Goal: Information Seeking & Learning: Learn about a topic

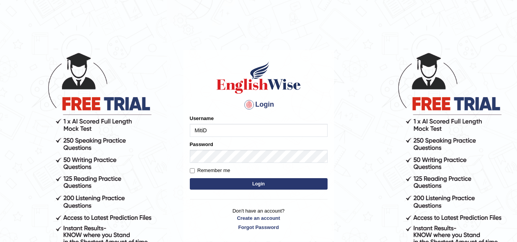
click at [240, 184] on button "Login" at bounding box center [259, 183] width 138 height 11
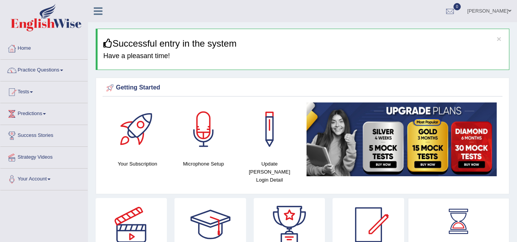
click at [63, 71] on span at bounding box center [61, 71] width 3 height 2
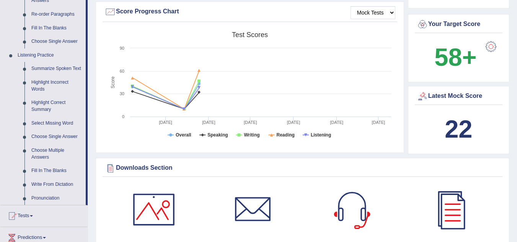
scroll to position [284, 0]
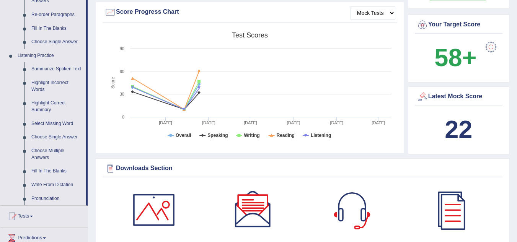
click at [56, 198] on link "Pronunciation" at bounding box center [57, 199] width 58 height 14
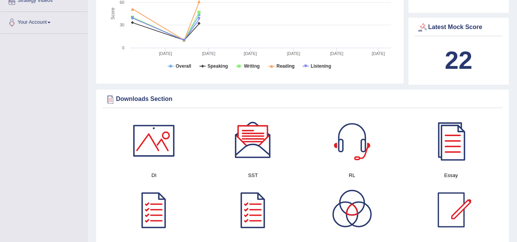
scroll to position [577, 0]
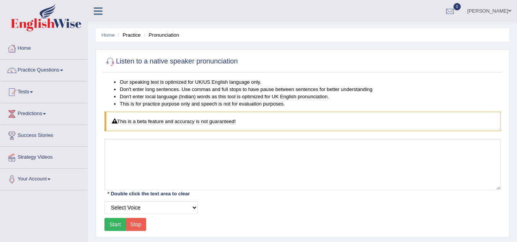
click at [119, 225] on button "Start" at bounding box center [114, 224] width 21 height 13
click at [194, 208] on select "Select Voice UK English Female UK English Male" at bounding box center [150, 207] width 93 height 13
select select "3"
click at [104, 201] on select "Select Voice UK English Female UK English Male" at bounding box center [150, 207] width 93 height 13
click at [112, 224] on button "Start" at bounding box center [114, 224] width 21 height 13
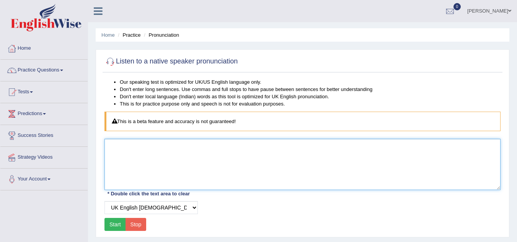
click at [112, 148] on textarea at bounding box center [302, 164] width 396 height 51
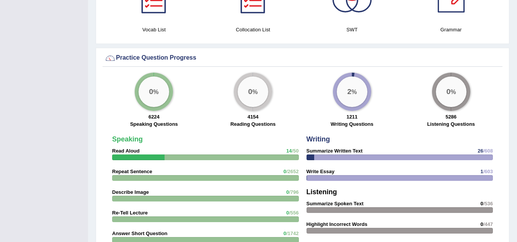
scroll to position [481, 0]
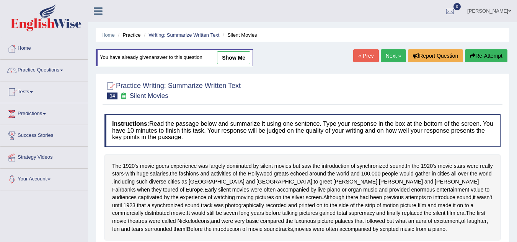
click at [64, 72] on link "Practice Questions" at bounding box center [43, 69] width 87 height 19
click at [64, 71] on link "Practice Questions" at bounding box center [43, 69] width 87 height 19
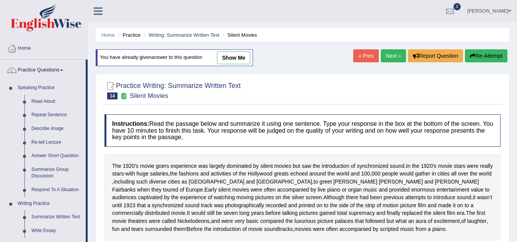
click at [45, 101] on link "Read Aloud" at bounding box center [57, 102] width 58 height 14
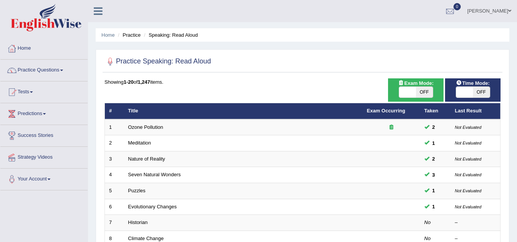
click at [137, 224] on link "Historian" at bounding box center [138, 222] width 20 height 6
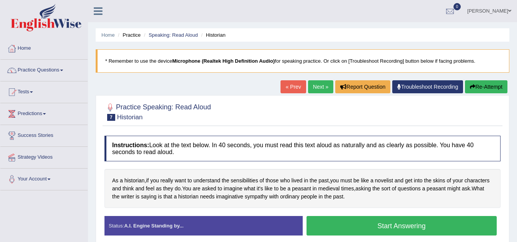
click at [388, 230] on button "Start Answering" at bounding box center [401, 226] width 190 height 20
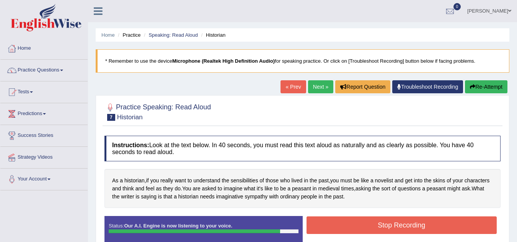
click at [388, 230] on button "Stop Recording" at bounding box center [401, 225] width 190 height 18
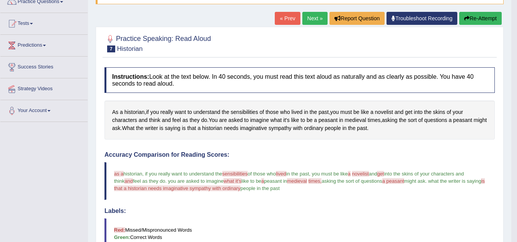
scroll to position [61, 0]
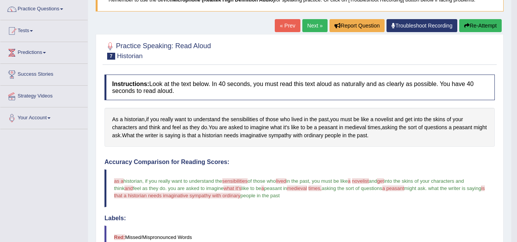
click at [486, 25] on button "Re-Attempt" at bounding box center [480, 25] width 42 height 13
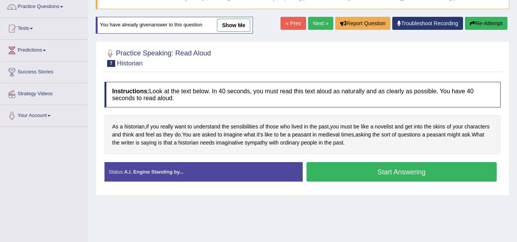
click at [318, 167] on button "Start Answering" at bounding box center [401, 172] width 190 height 20
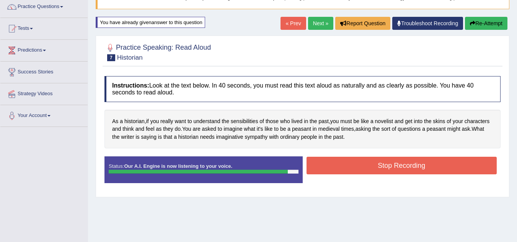
click at [318, 167] on button "Stop Recording" at bounding box center [401, 166] width 190 height 18
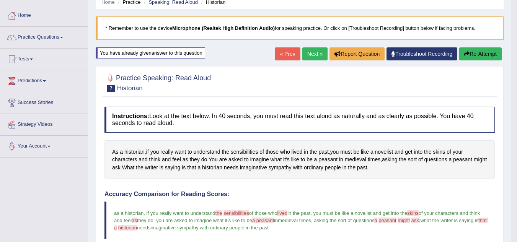
scroll to position [18, 0]
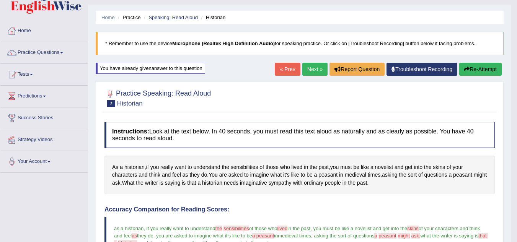
click at [307, 68] on link "Next »" at bounding box center [314, 69] width 25 height 13
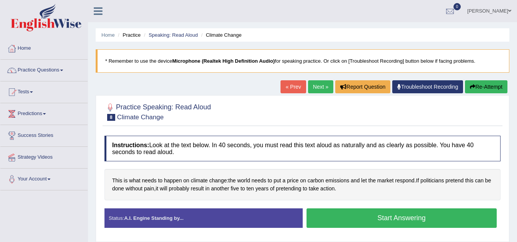
click at [343, 213] on button "Start Answering" at bounding box center [401, 218] width 190 height 20
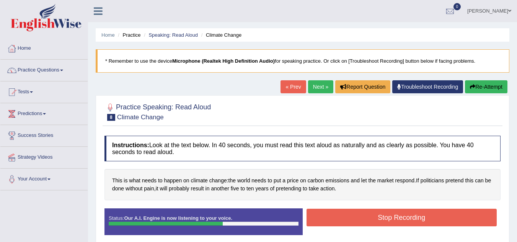
click at [343, 213] on button "Stop Recording" at bounding box center [401, 218] width 190 height 18
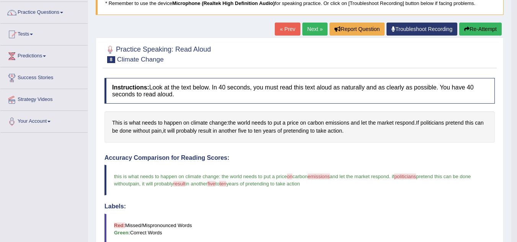
scroll to position [46, 0]
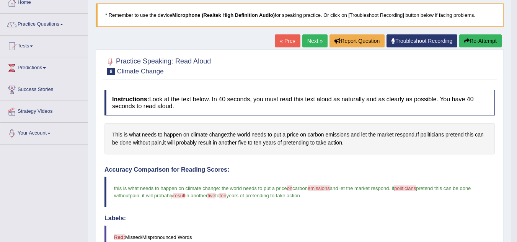
click at [307, 45] on link "Next »" at bounding box center [314, 40] width 25 height 13
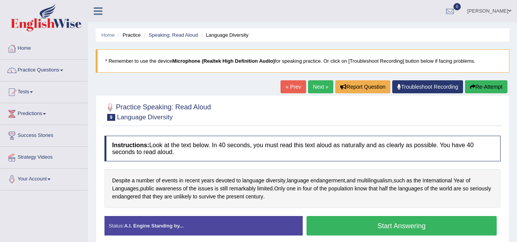
click at [343, 224] on button "Start Answering" at bounding box center [401, 226] width 190 height 20
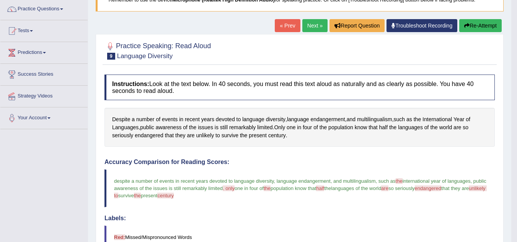
scroll to position [46, 0]
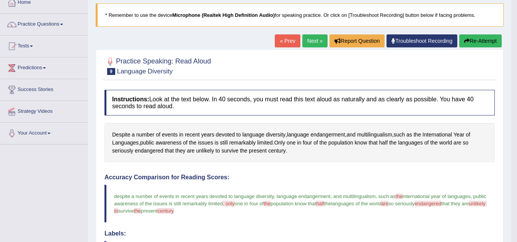
click at [306, 38] on link "Next »" at bounding box center [314, 40] width 25 height 13
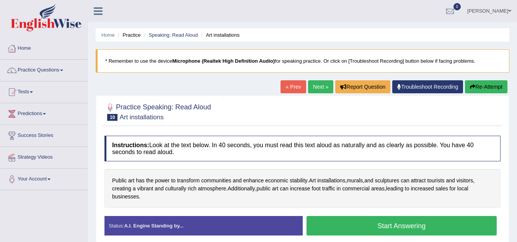
click at [348, 224] on button "Start Answering" at bounding box center [401, 226] width 190 height 20
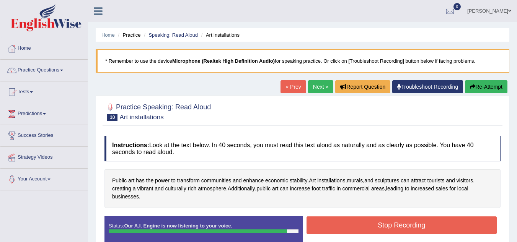
click at [348, 224] on button "Stop Recording" at bounding box center [401, 225] width 190 height 18
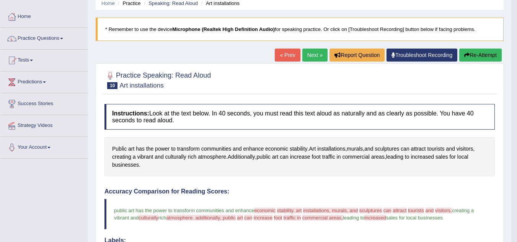
scroll to position [31, 0]
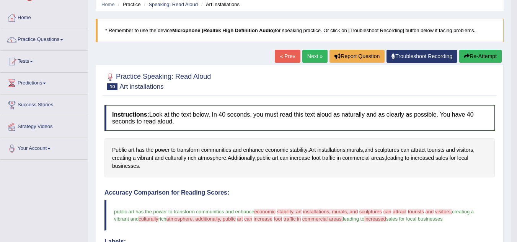
click at [471, 56] on button "Re-Attempt" at bounding box center [480, 56] width 42 height 13
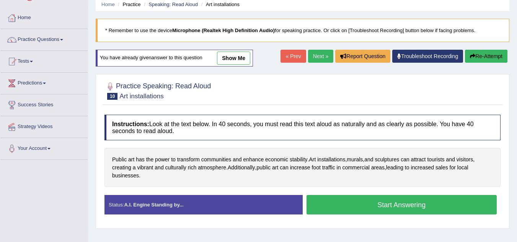
click at [372, 207] on button "Start Answering" at bounding box center [401, 205] width 190 height 20
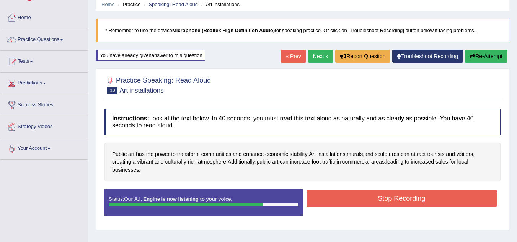
click at [372, 207] on button "Stop Recording" at bounding box center [401, 199] width 190 height 18
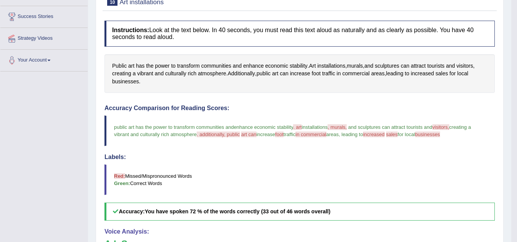
scroll to position [122, 0]
